Goal: Task Accomplishment & Management: Manage account settings

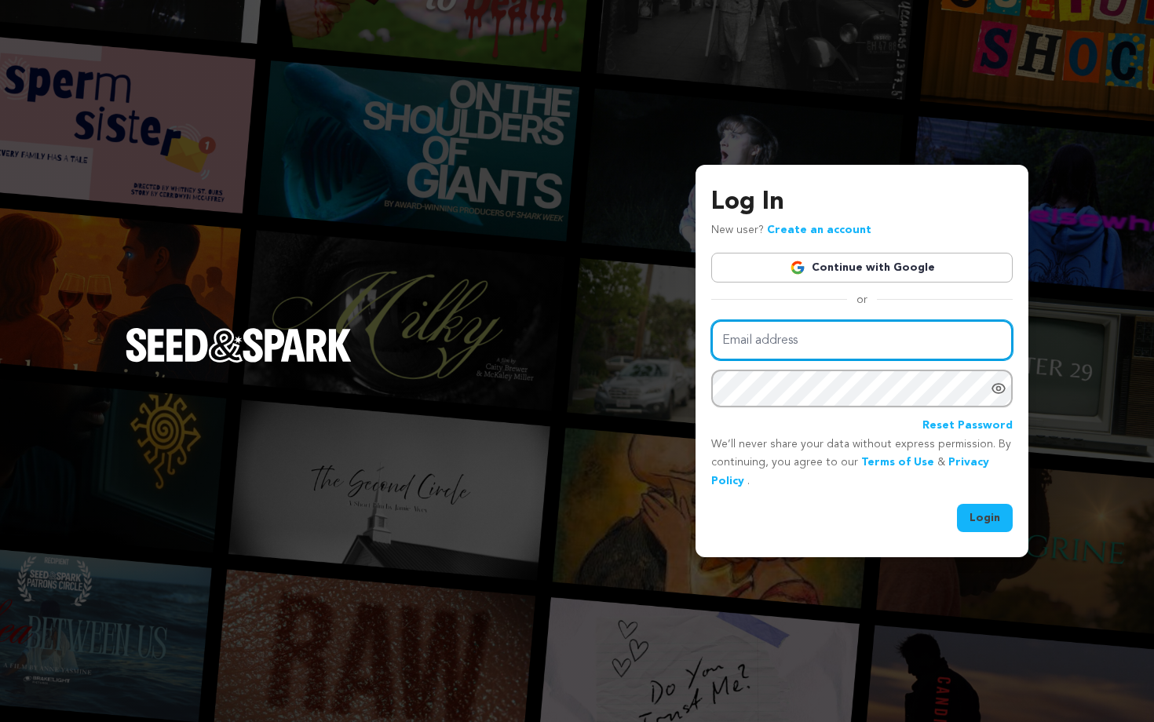
type input "kanafelixfilms@gmail.com"
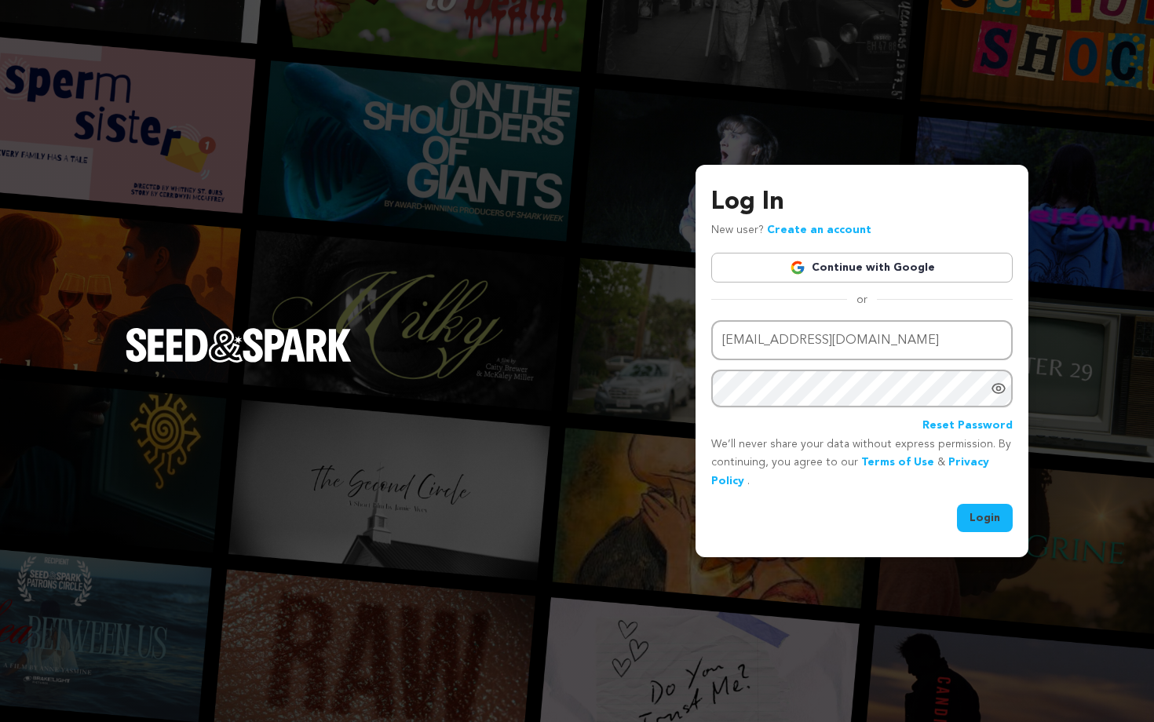
click at [984, 513] on button "Login" at bounding box center [985, 518] width 56 height 28
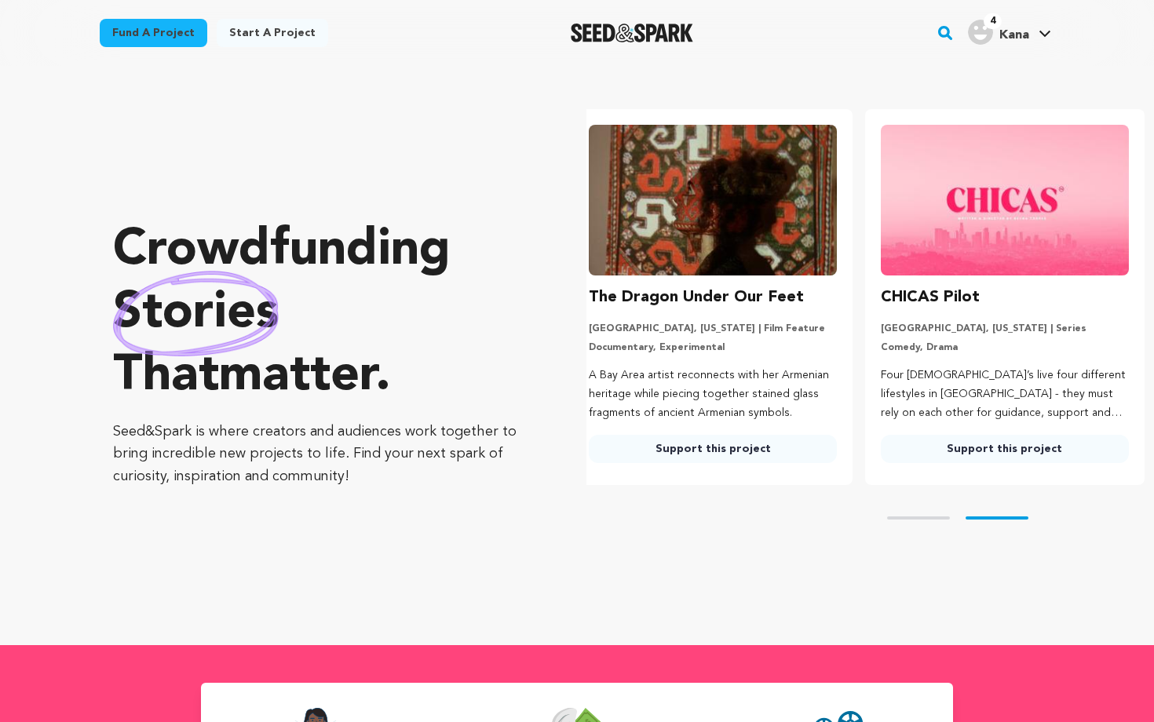
scroll to position [4, 0]
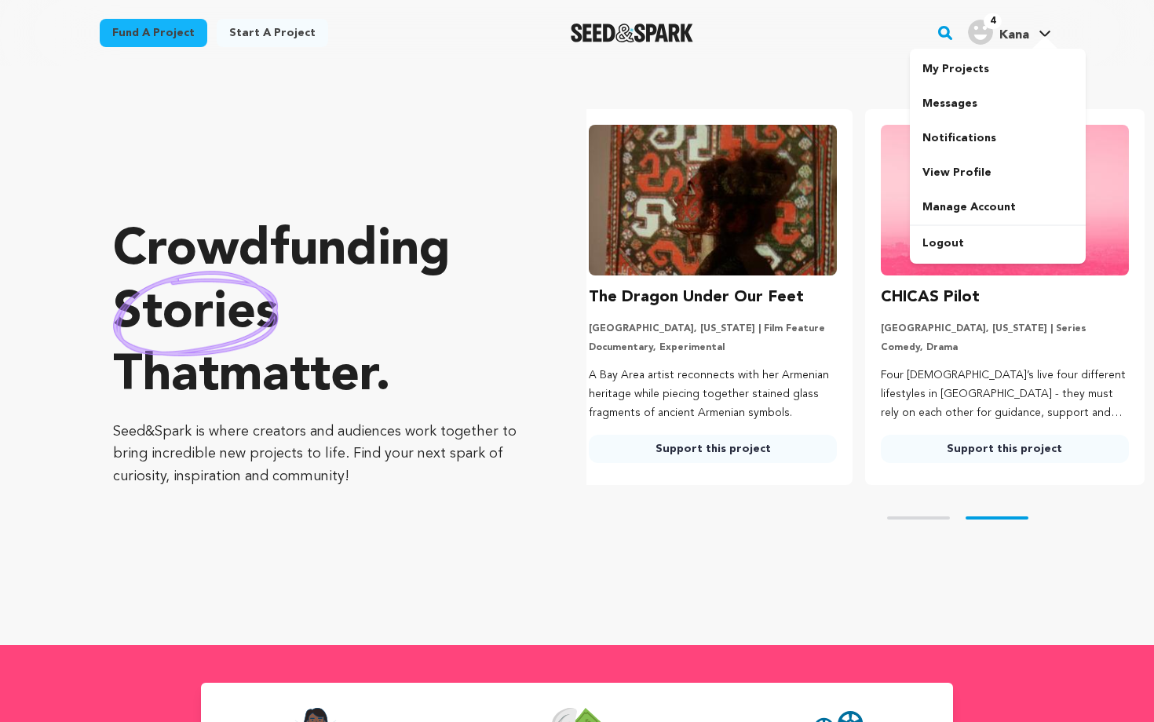
click at [1043, 34] on icon at bounding box center [1044, 34] width 11 height 6
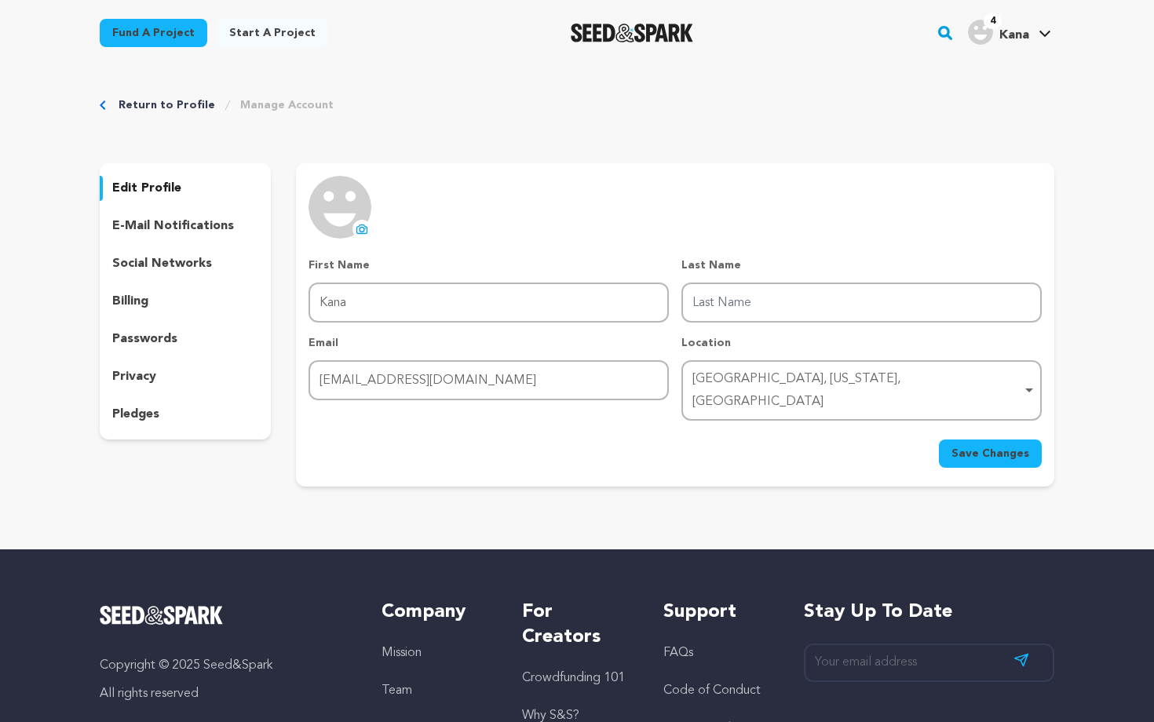
click at [827, 384] on div "[GEOGRAPHIC_DATA], [US_STATE], [GEOGRAPHIC_DATA] Remove item" at bounding box center [856, 391] width 329 height 46
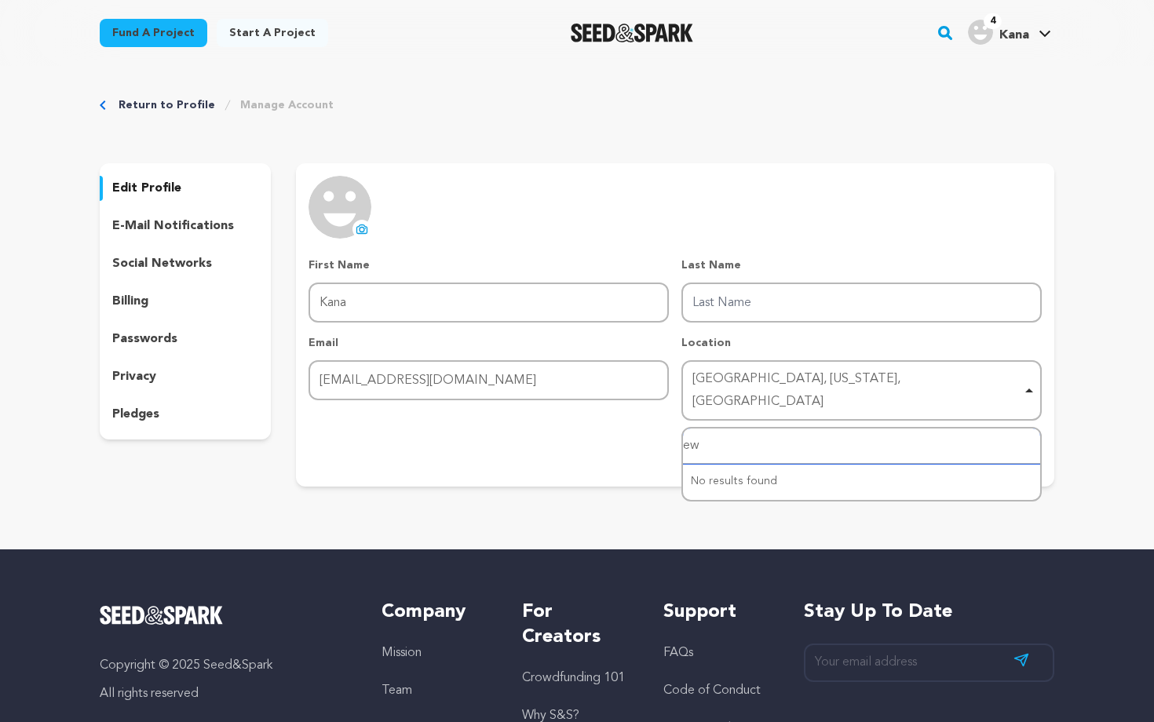
type input "e"
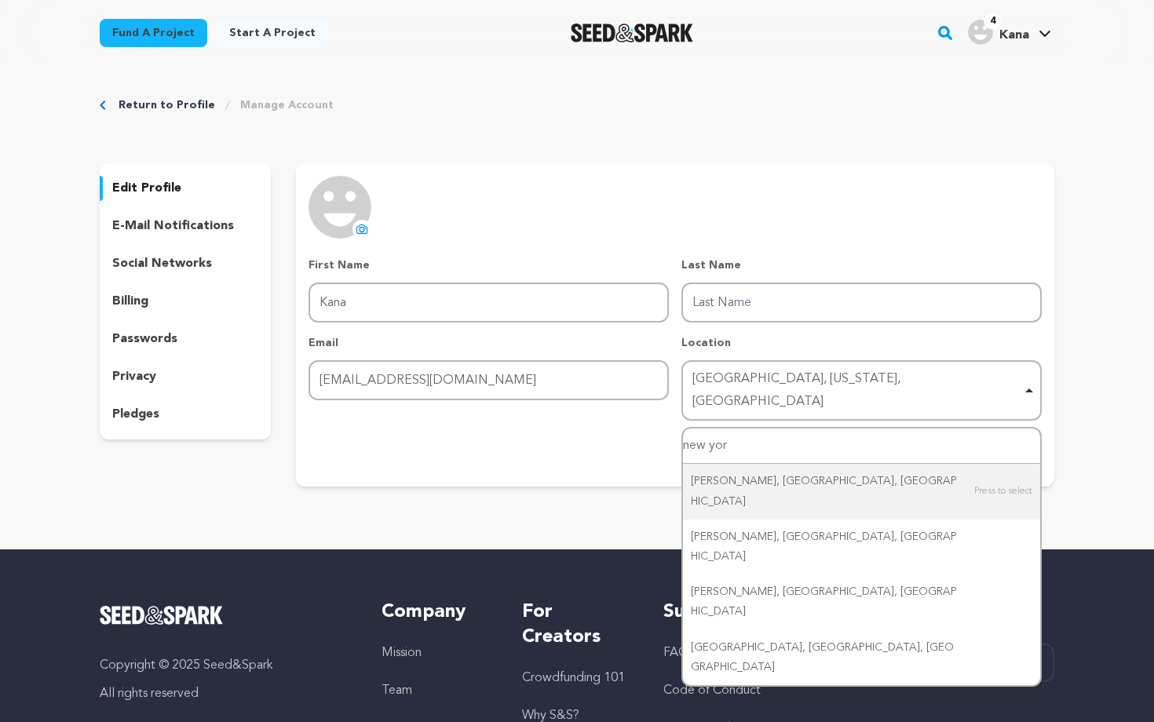
type input "[US_STATE]"
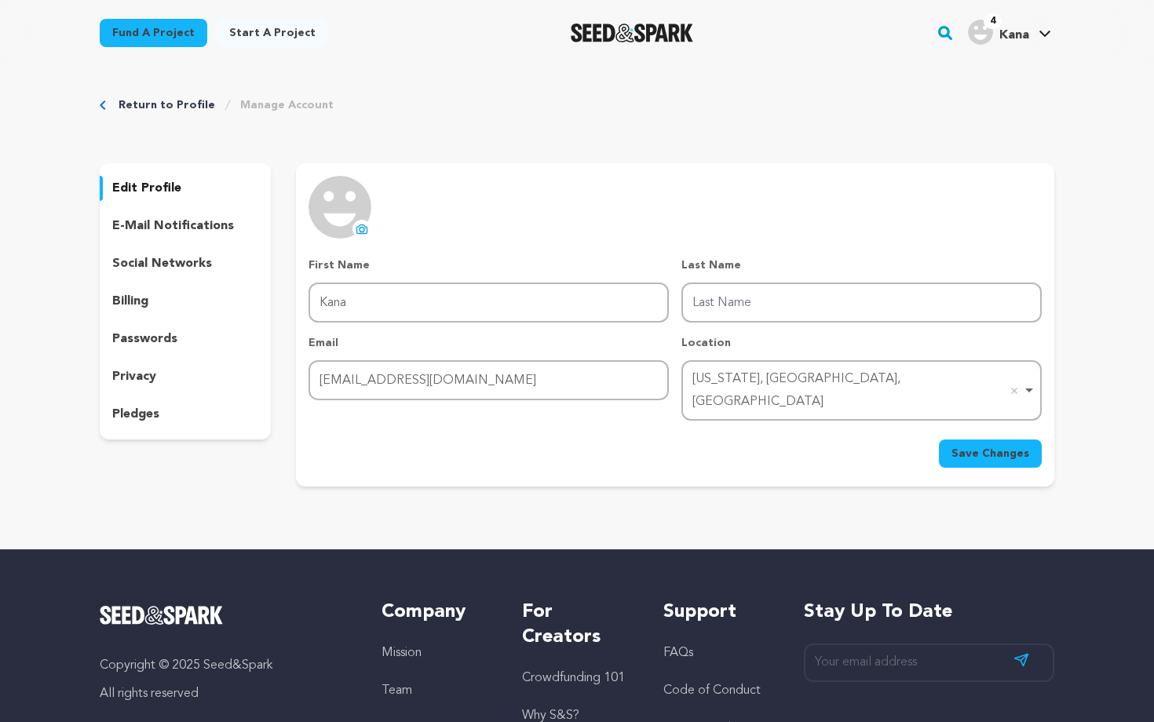
click at [971, 446] on span "Save Changes" at bounding box center [990, 454] width 78 height 16
type input "[PERSON_NAME]"
click at [962, 446] on span "Save Changes" at bounding box center [990, 454] width 78 height 16
click at [164, 340] on p "passwords" at bounding box center [144, 339] width 65 height 19
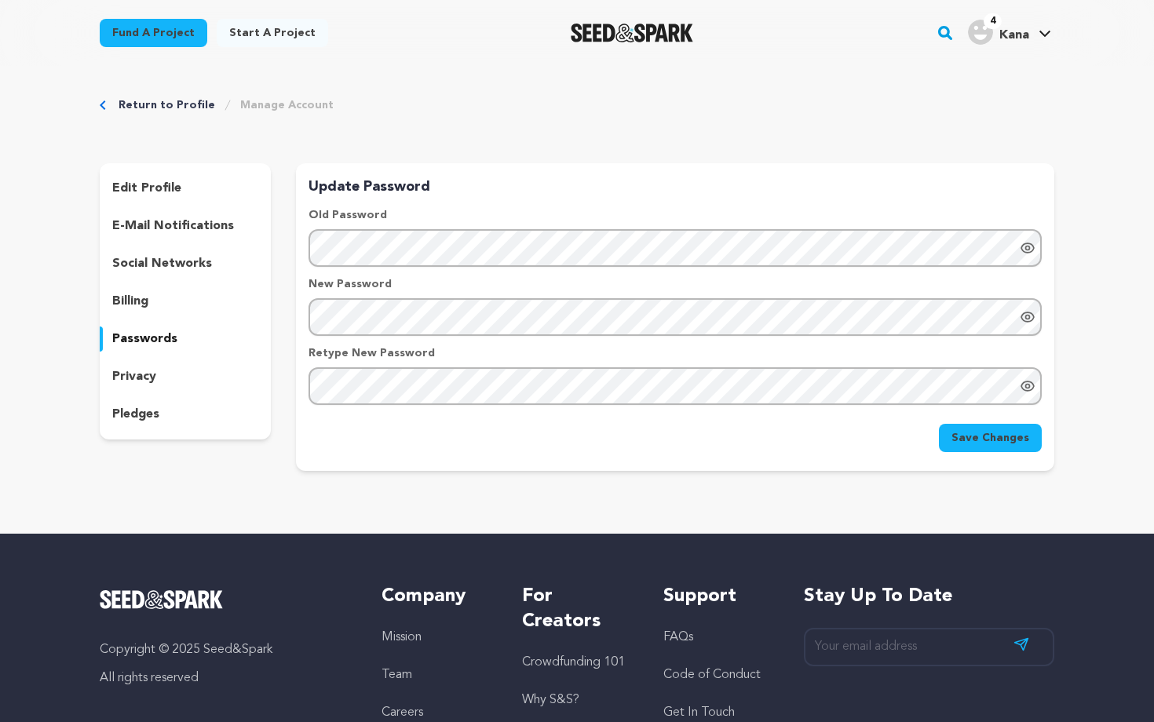
click at [979, 444] on span "Save Changes" at bounding box center [990, 438] width 78 height 16
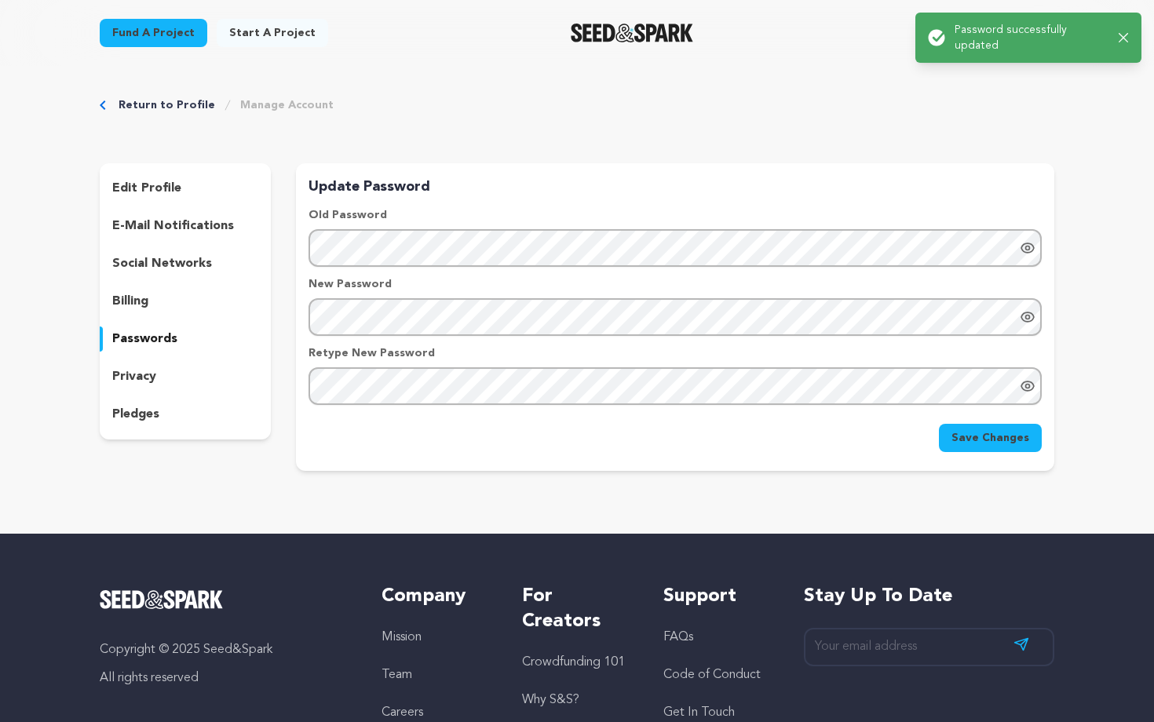
click at [126, 106] on link "Return to Profile" at bounding box center [167, 105] width 97 height 16
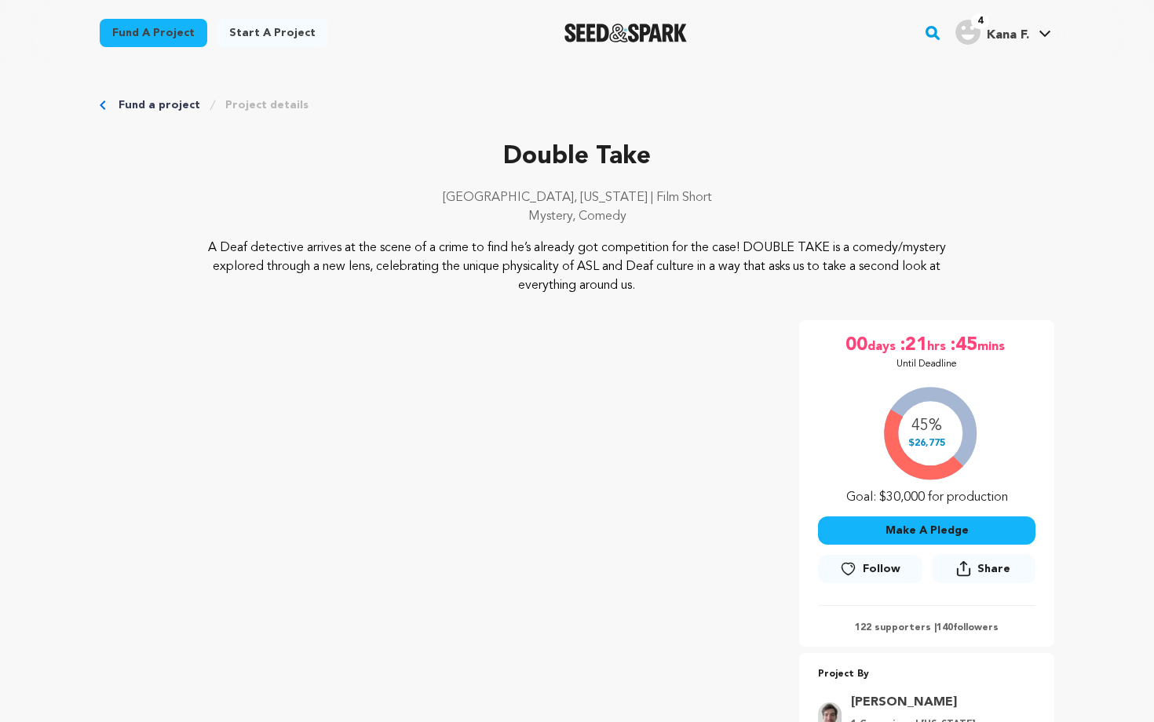
scroll to position [413, 0]
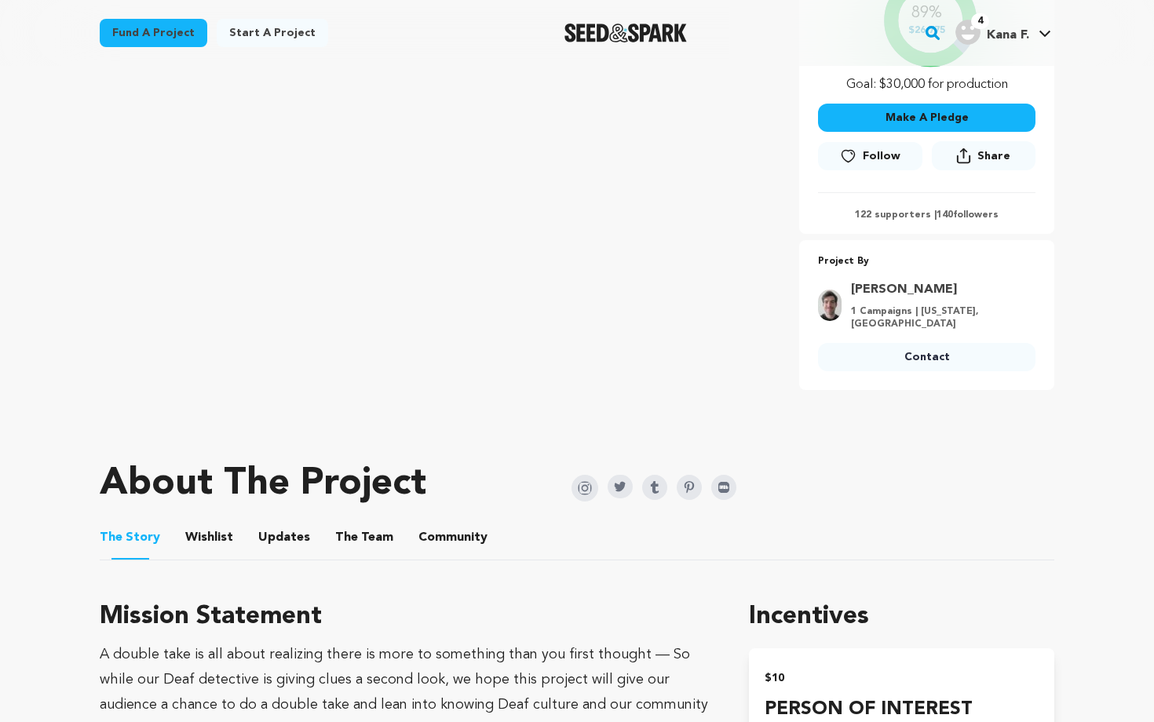
click at [885, 161] on span "Follow" at bounding box center [882, 156] width 38 height 16
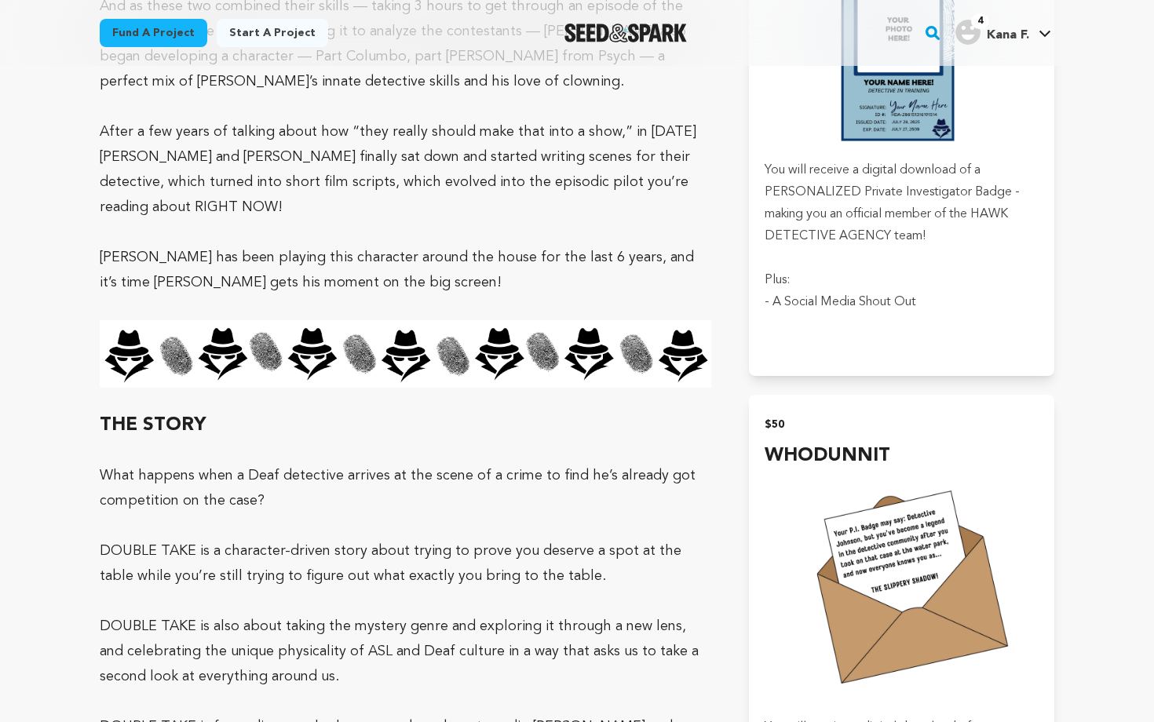
scroll to position [1824, 0]
